Goal: Ask a question

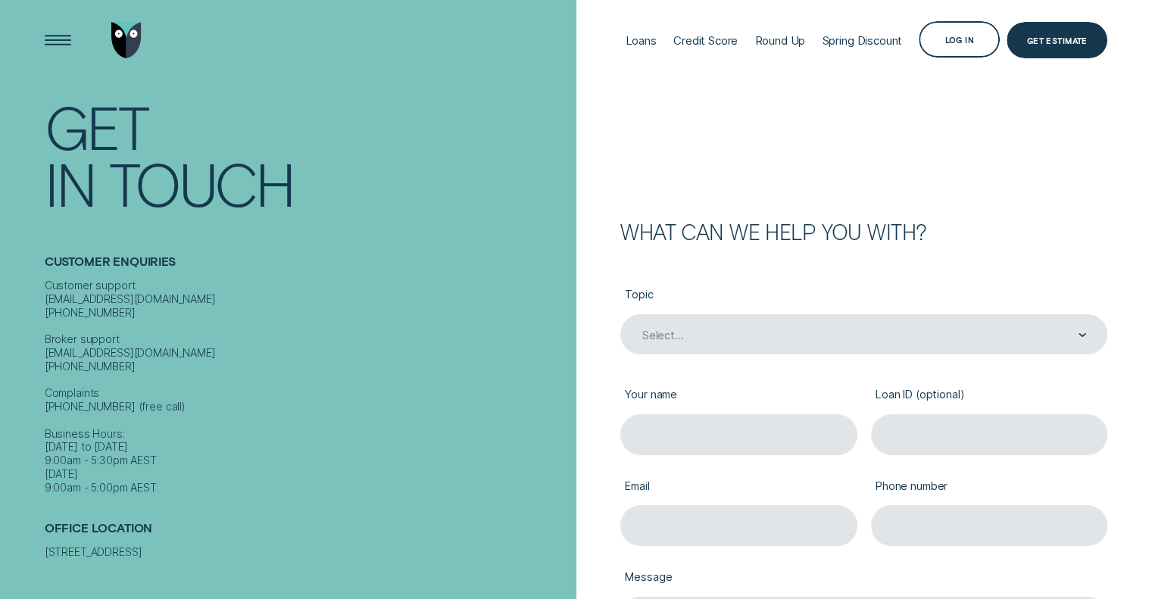
click at [754, 355] on div "Topic Select..." at bounding box center [864, 320] width 501 height 86
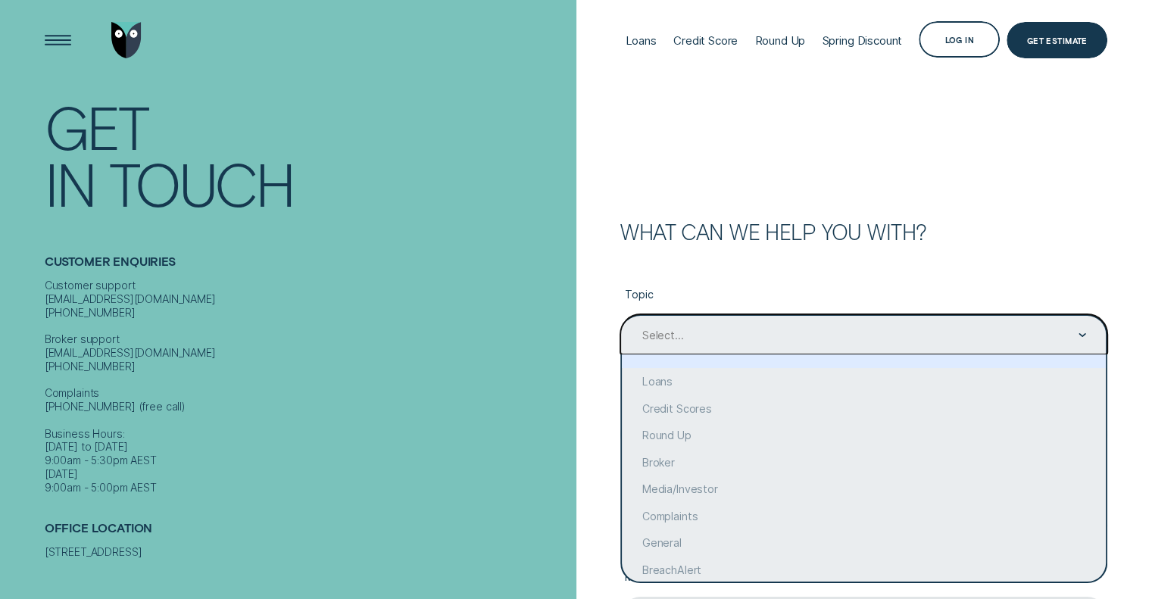
click at [755, 329] on div "Select..." at bounding box center [864, 335] width 446 height 15
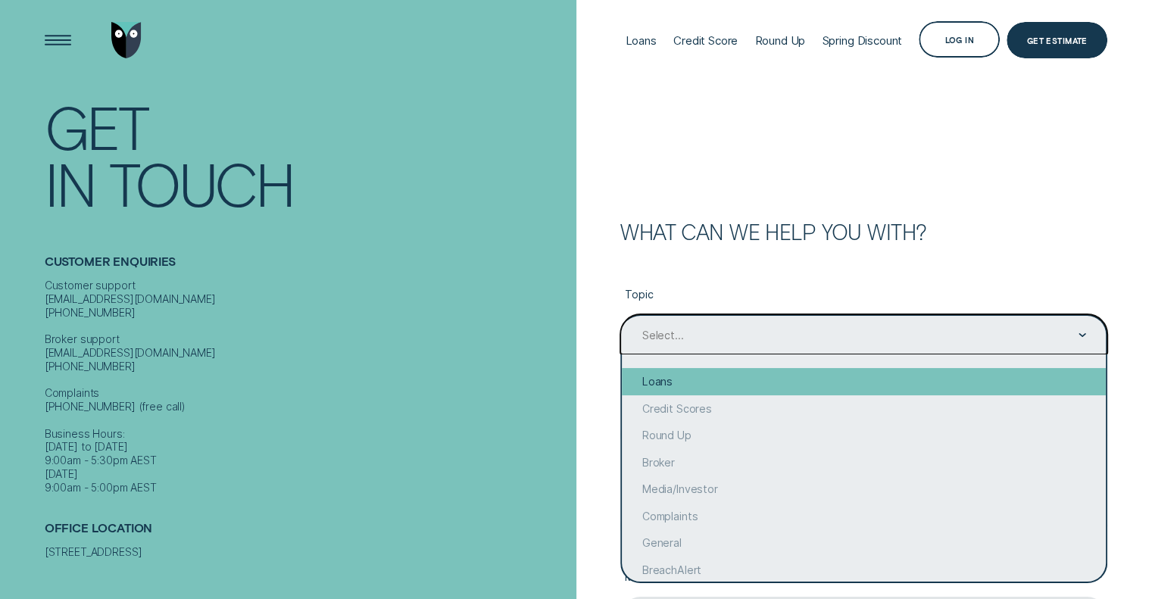
click at [665, 384] on div "Loans" at bounding box center [864, 381] width 484 height 27
type input "Loans"
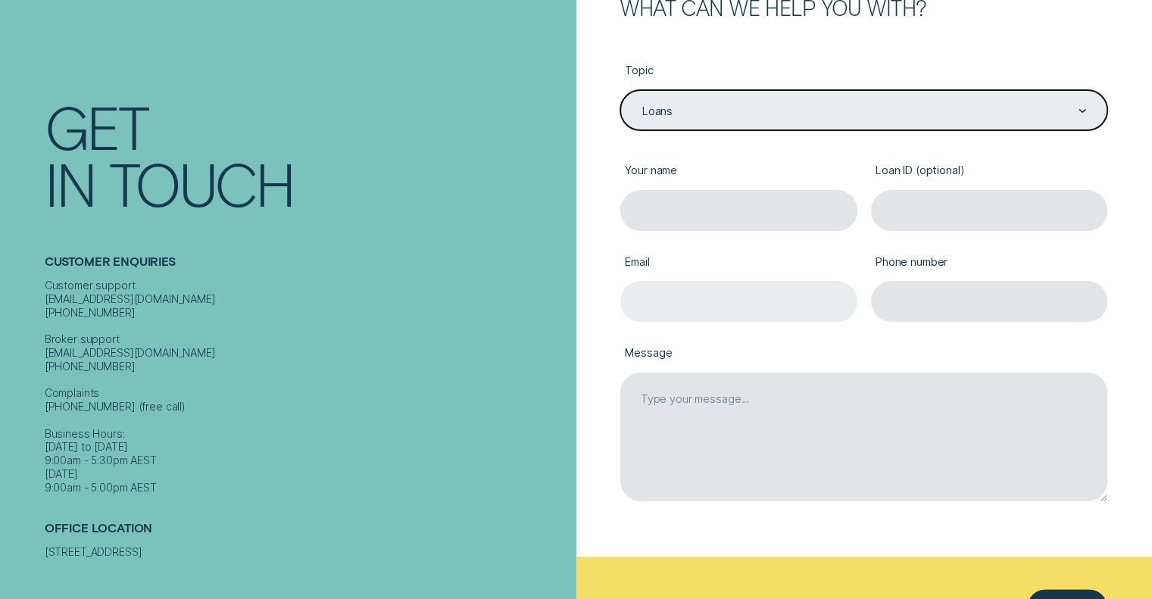
scroll to position [227, 0]
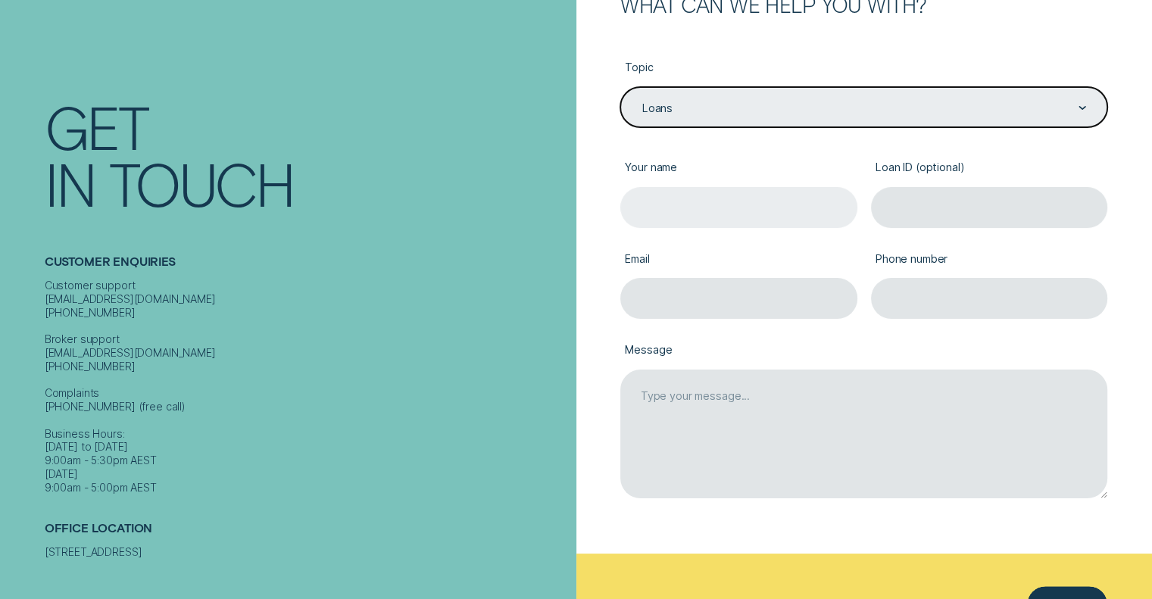
click at [680, 206] on input "Your name" at bounding box center [739, 207] width 237 height 40
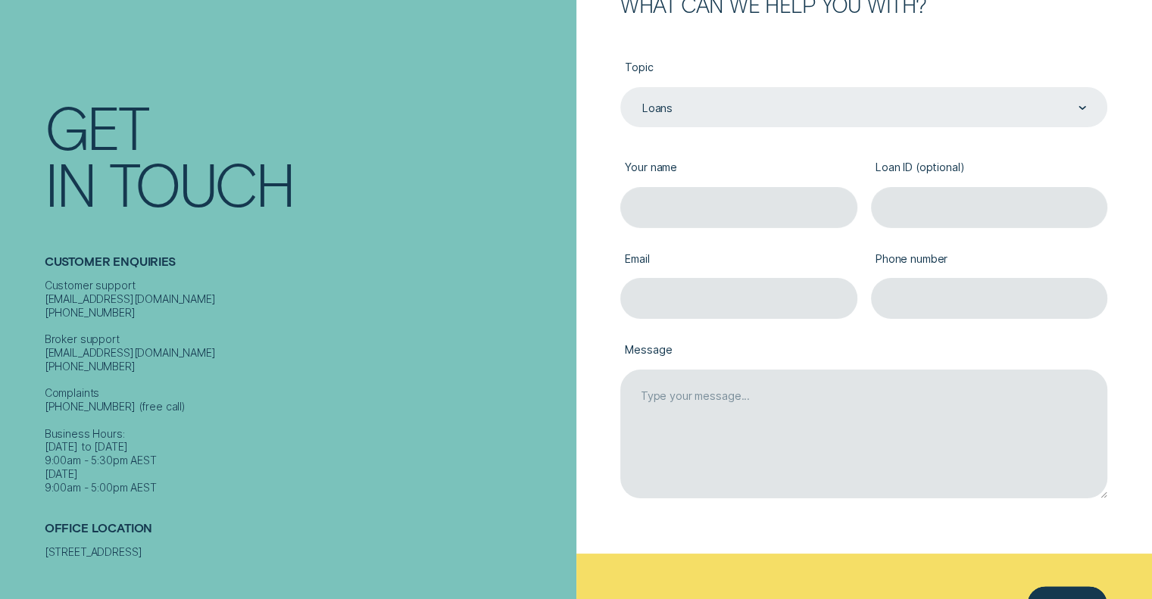
type input "[PERSON_NAME]"
type input "[EMAIL_ADDRESS][DOMAIN_NAME]"
type input "0492321464"
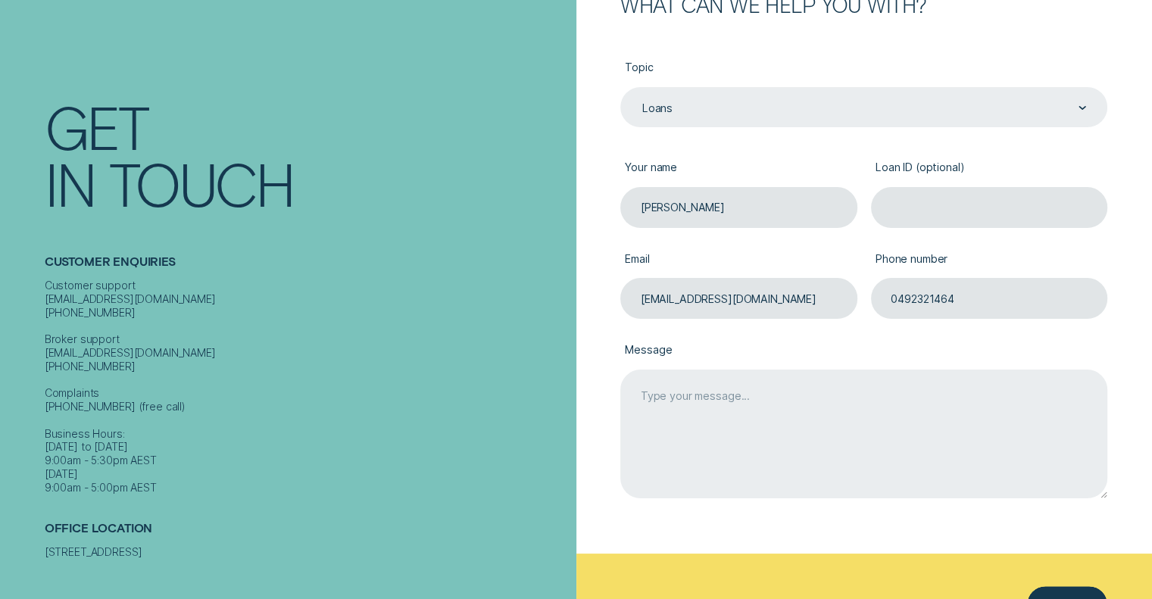
click at [652, 383] on textarea "Message" at bounding box center [864, 435] width 487 height 130
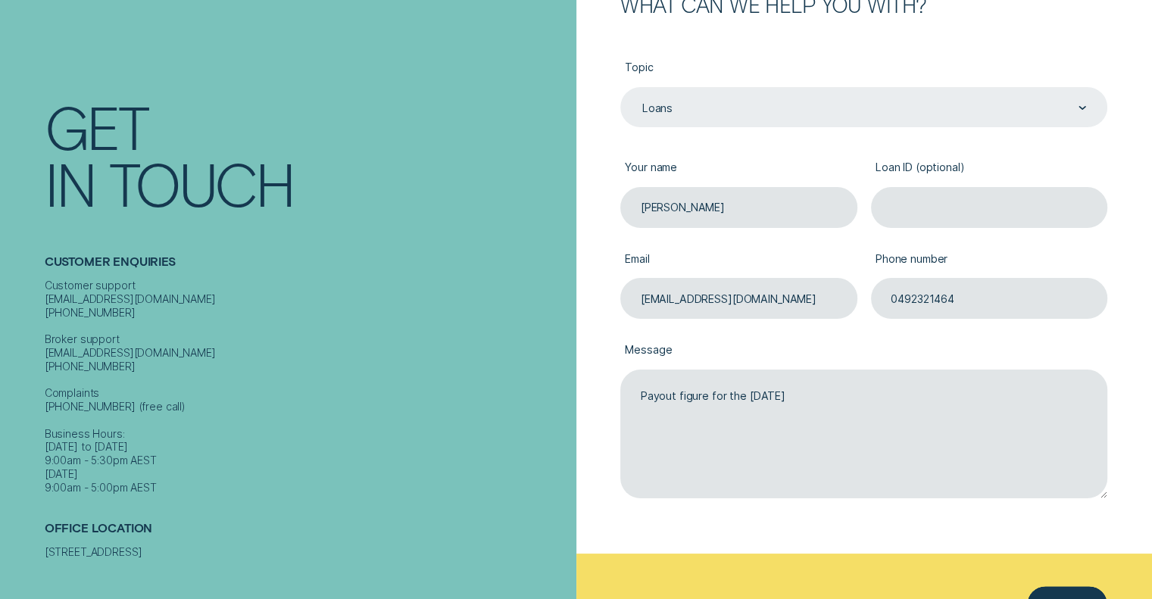
type textarea "Payout figure for the [DATE]"
click at [900, 203] on input "Loan ID (optional)" at bounding box center [989, 207] width 237 height 40
paste input "900479"
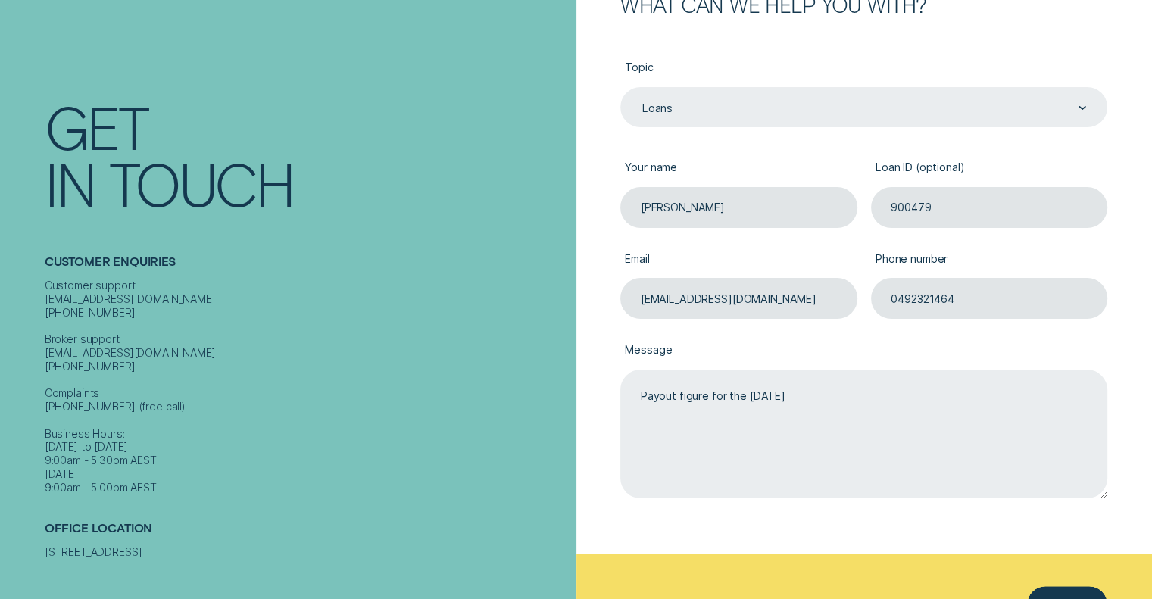
type input "900479"
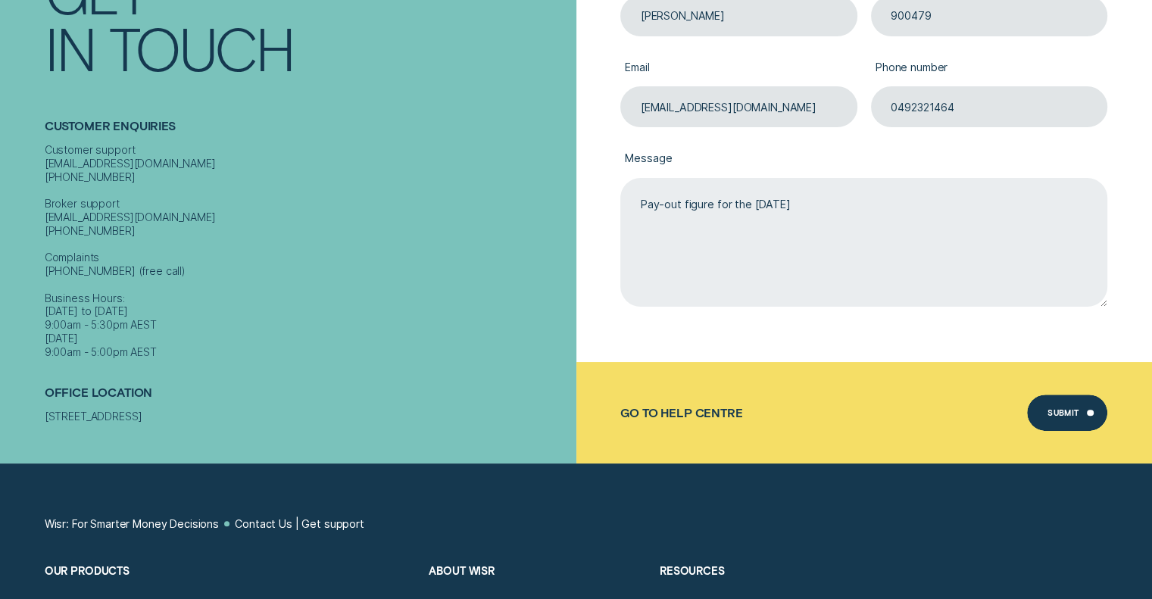
scroll to position [455, 0]
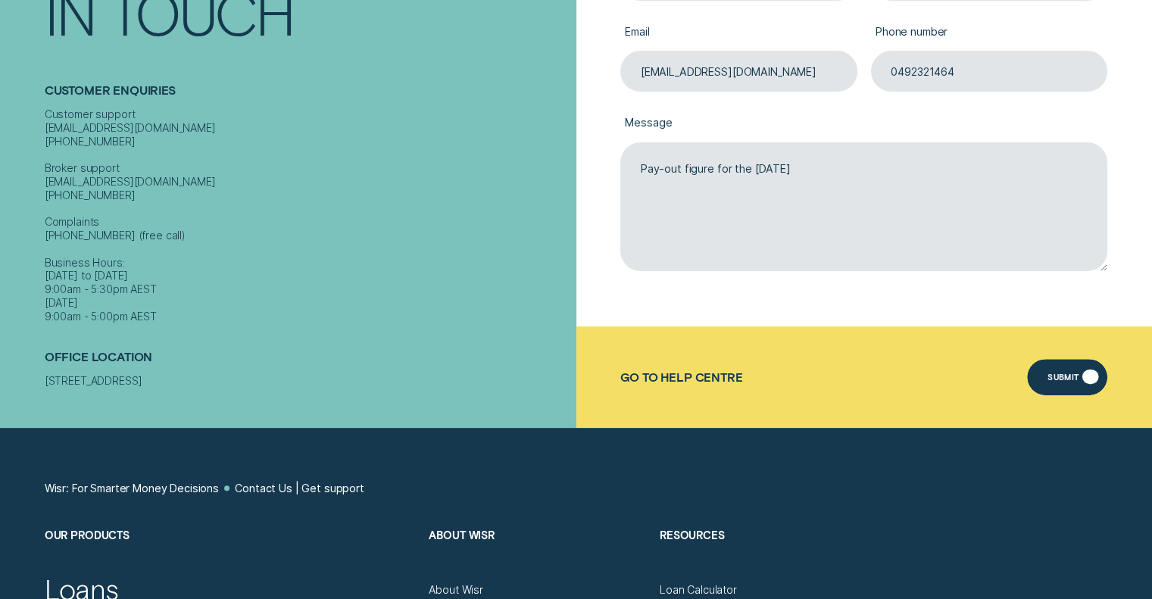
type textarea "Pay-out figure for the [DATE]"
click at [1034, 378] on div "Submit" at bounding box center [1067, 377] width 81 height 36
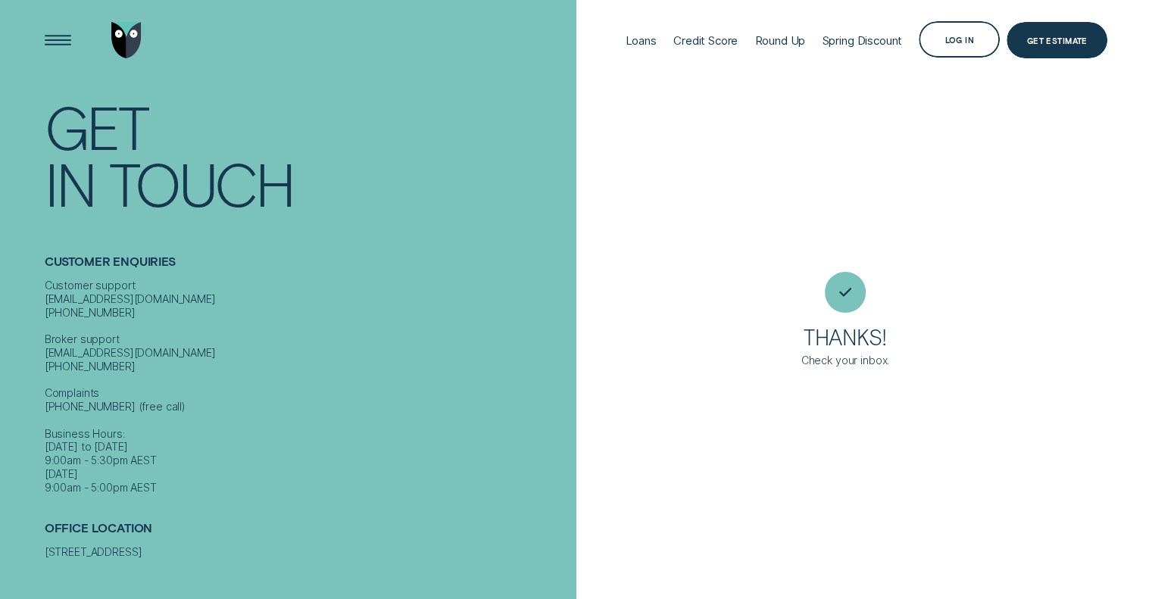
scroll to position [0, 0]
